Goal: Information Seeking & Learning: Check status

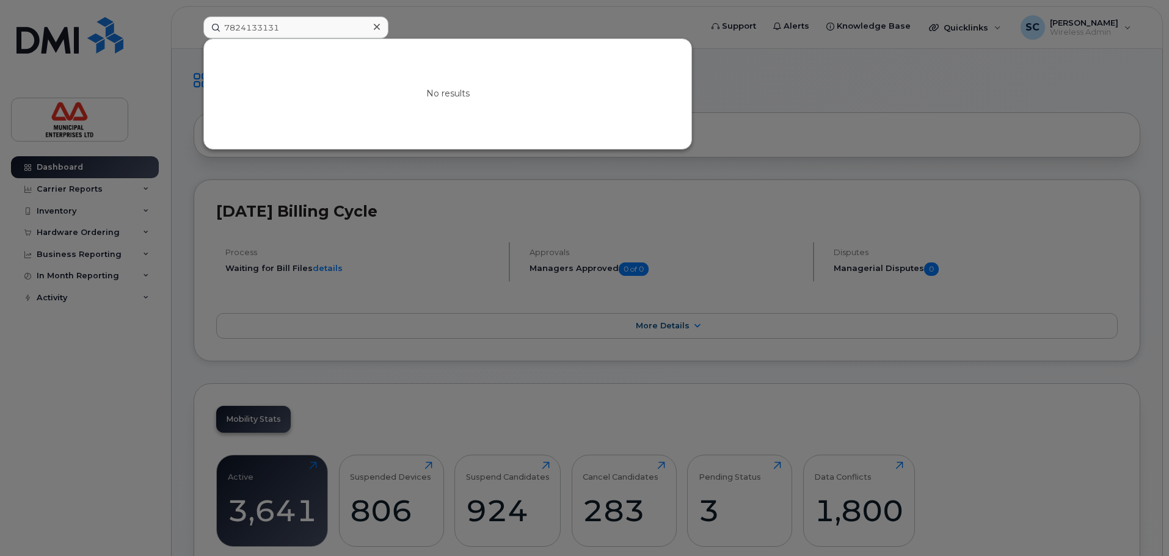
scroll to position [305, 0]
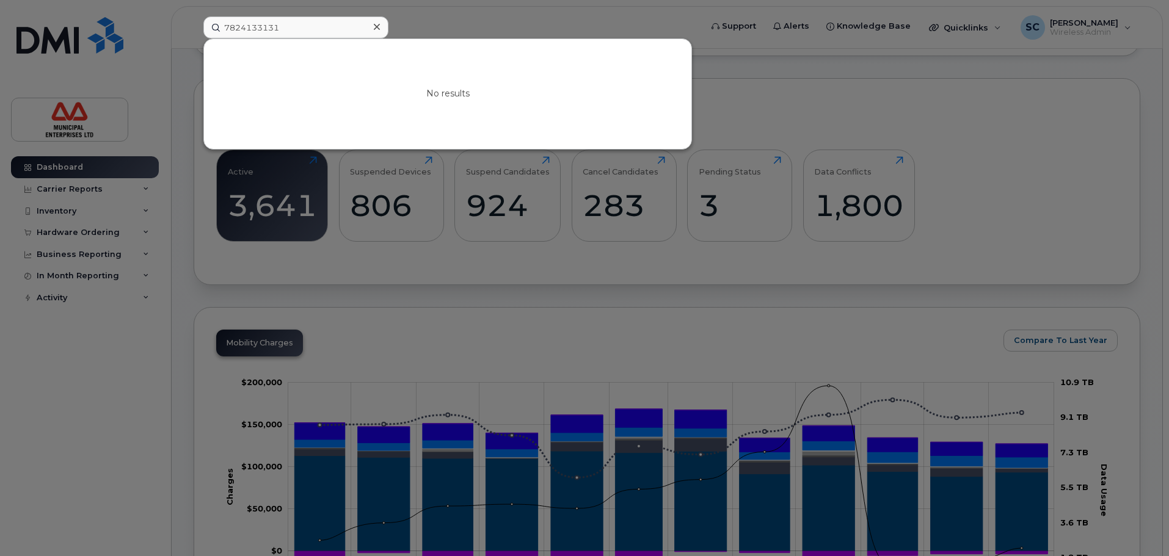
click at [374, 26] on icon at bounding box center [377, 27] width 6 height 10
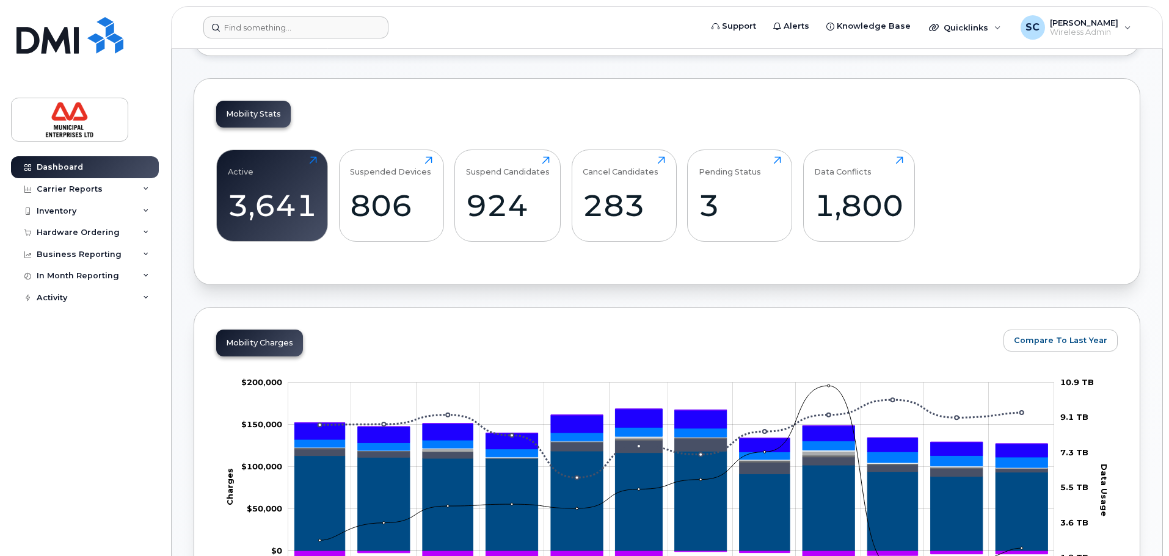
click at [82, 155] on div "Dashboard Carrier Reports Monthly Billing Roaming Reports Upgrade Eligibility S…" at bounding box center [82, 278] width 165 height 556
click at [75, 170] on div "Dashboard" at bounding box center [60, 167] width 46 height 10
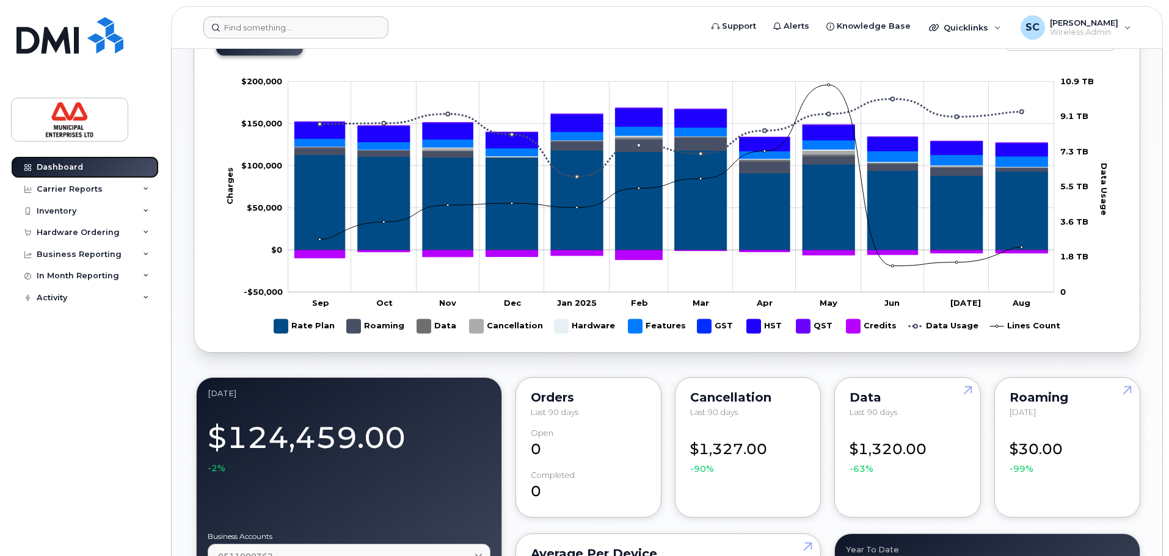
scroll to position [611, 0]
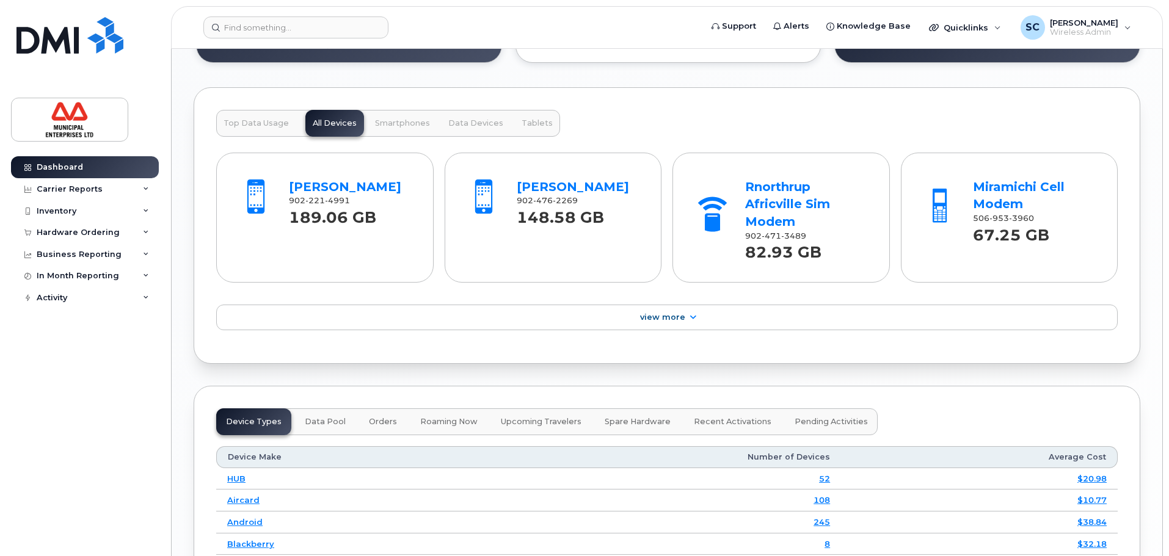
scroll to position [1221, 0]
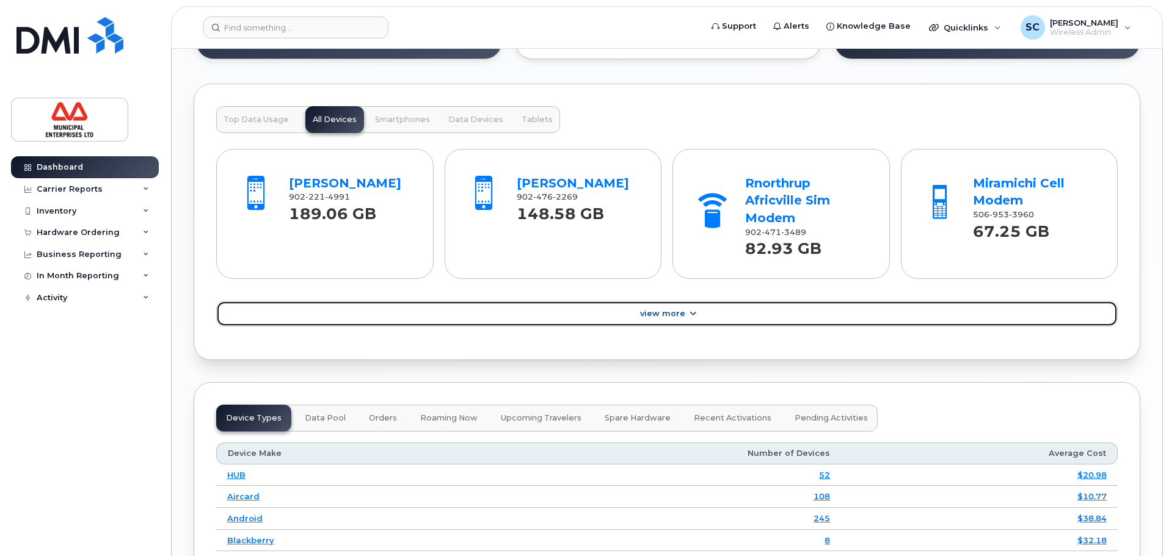
click at [581, 306] on link "View More" at bounding box center [666, 314] width 901 height 26
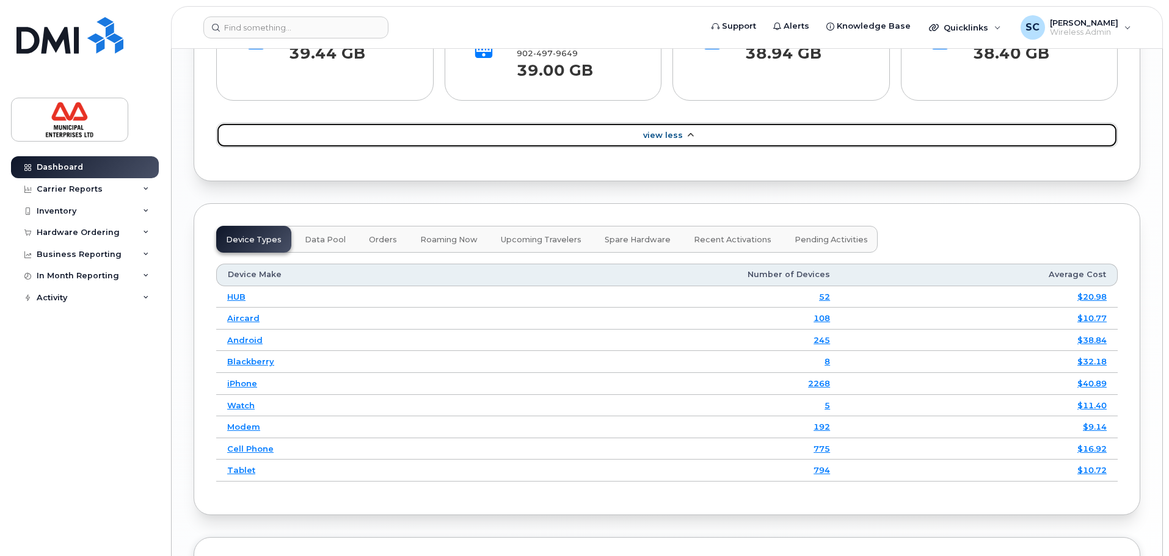
scroll to position [1588, 0]
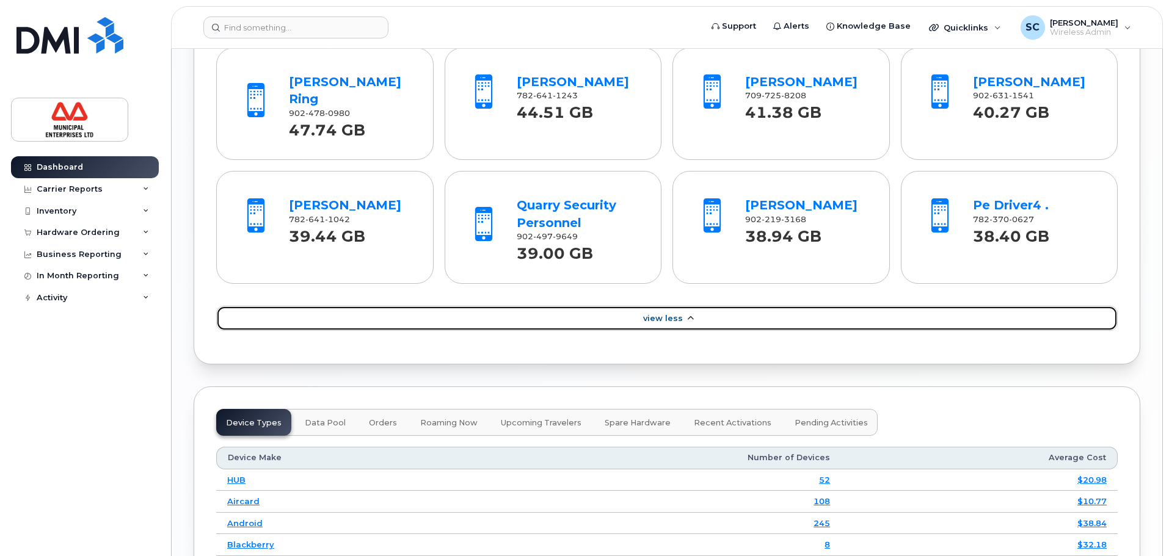
click at [612, 306] on link "View Less" at bounding box center [666, 319] width 901 height 26
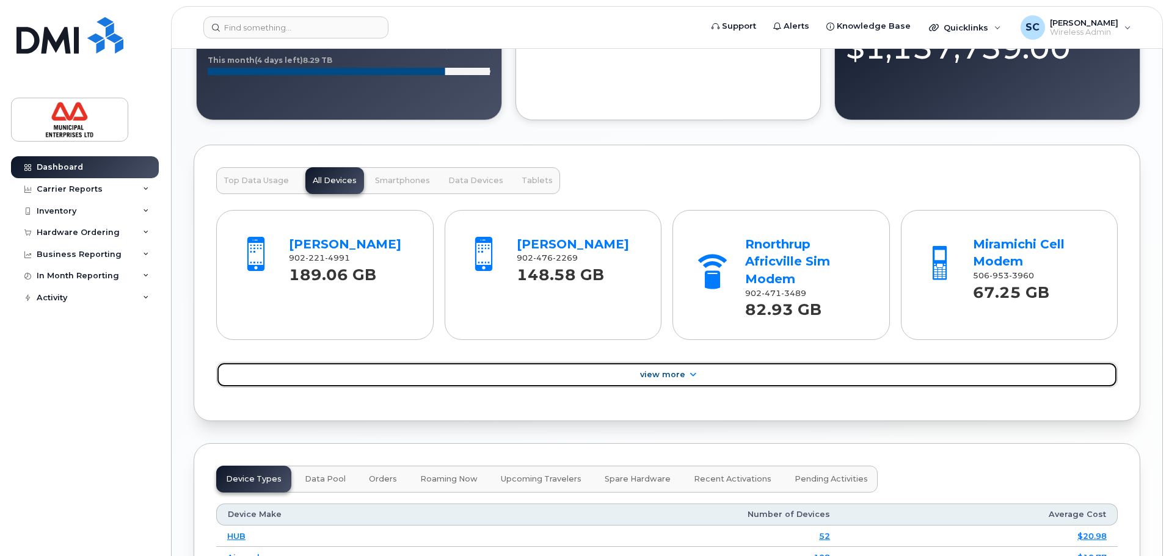
scroll to position [916, 0]
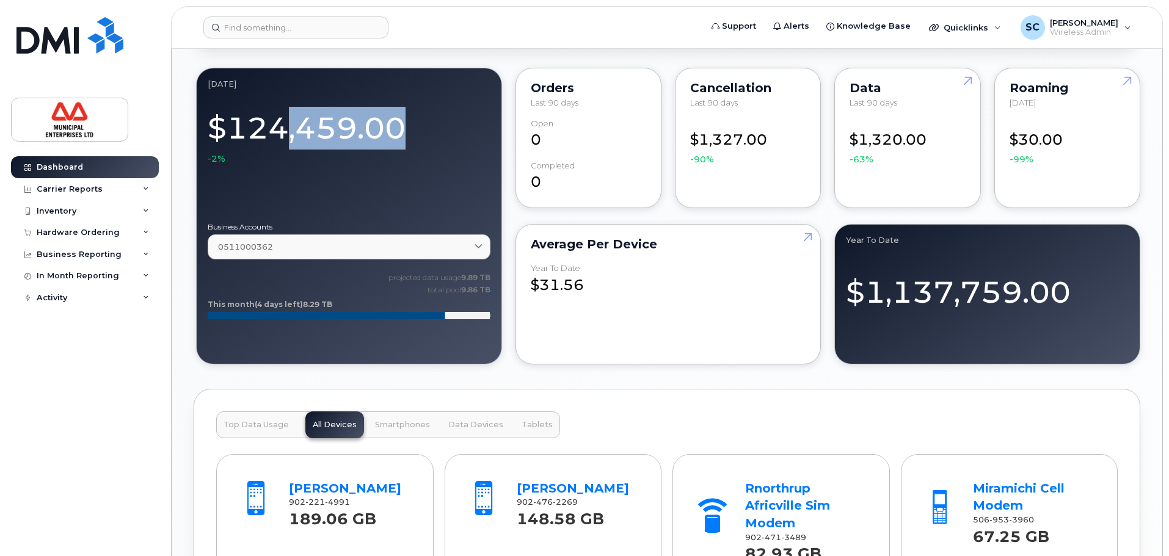
drag, startPoint x: 279, startPoint y: 118, endPoint x: 438, endPoint y: 118, distance: 159.4
click at [438, 118] on div "$124,459.00 -2%" at bounding box center [349, 134] width 283 height 61
